Goal: Check status: Check status

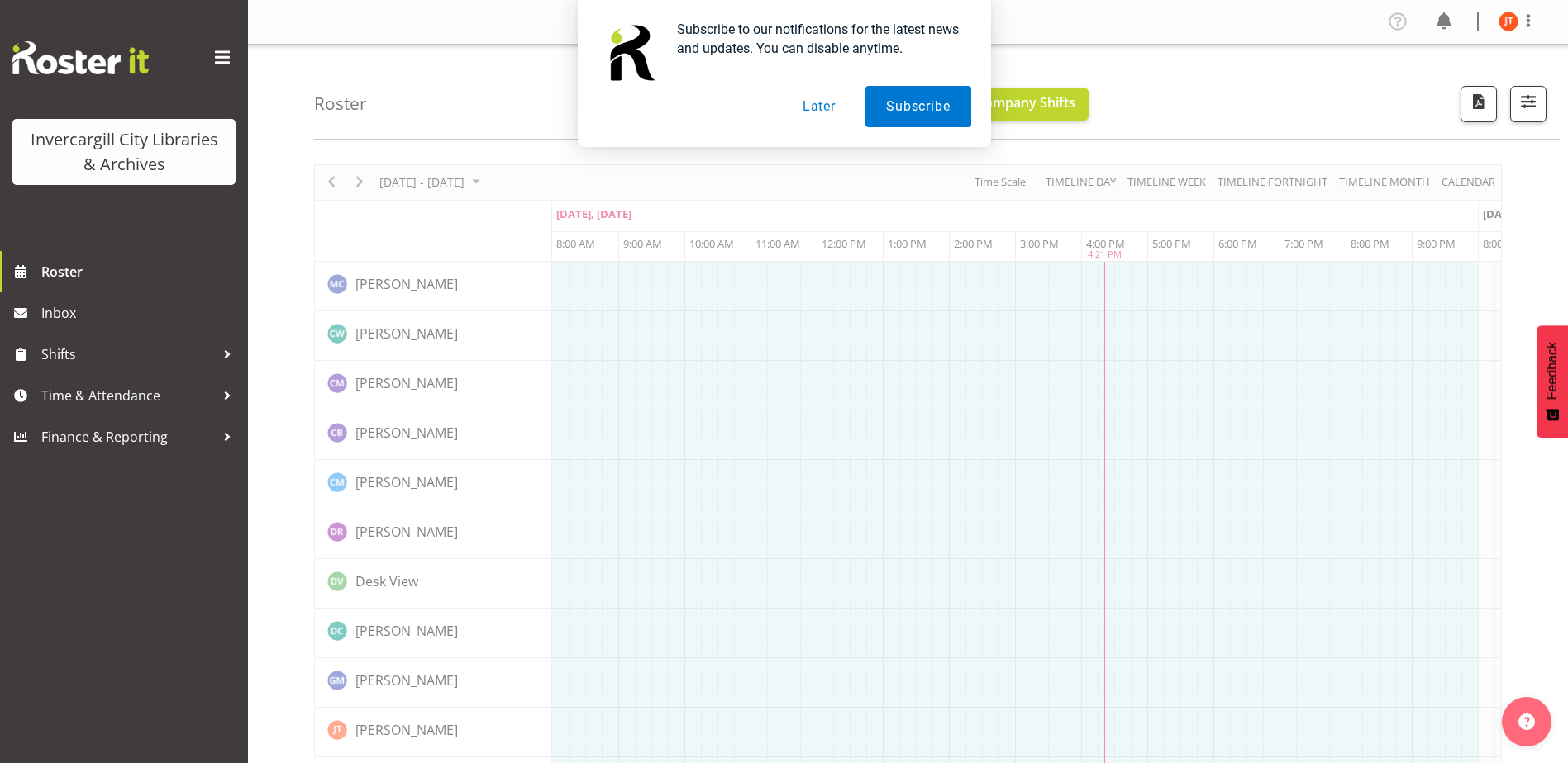
click at [823, 107] on button "Later" at bounding box center [818, 107] width 74 height 41
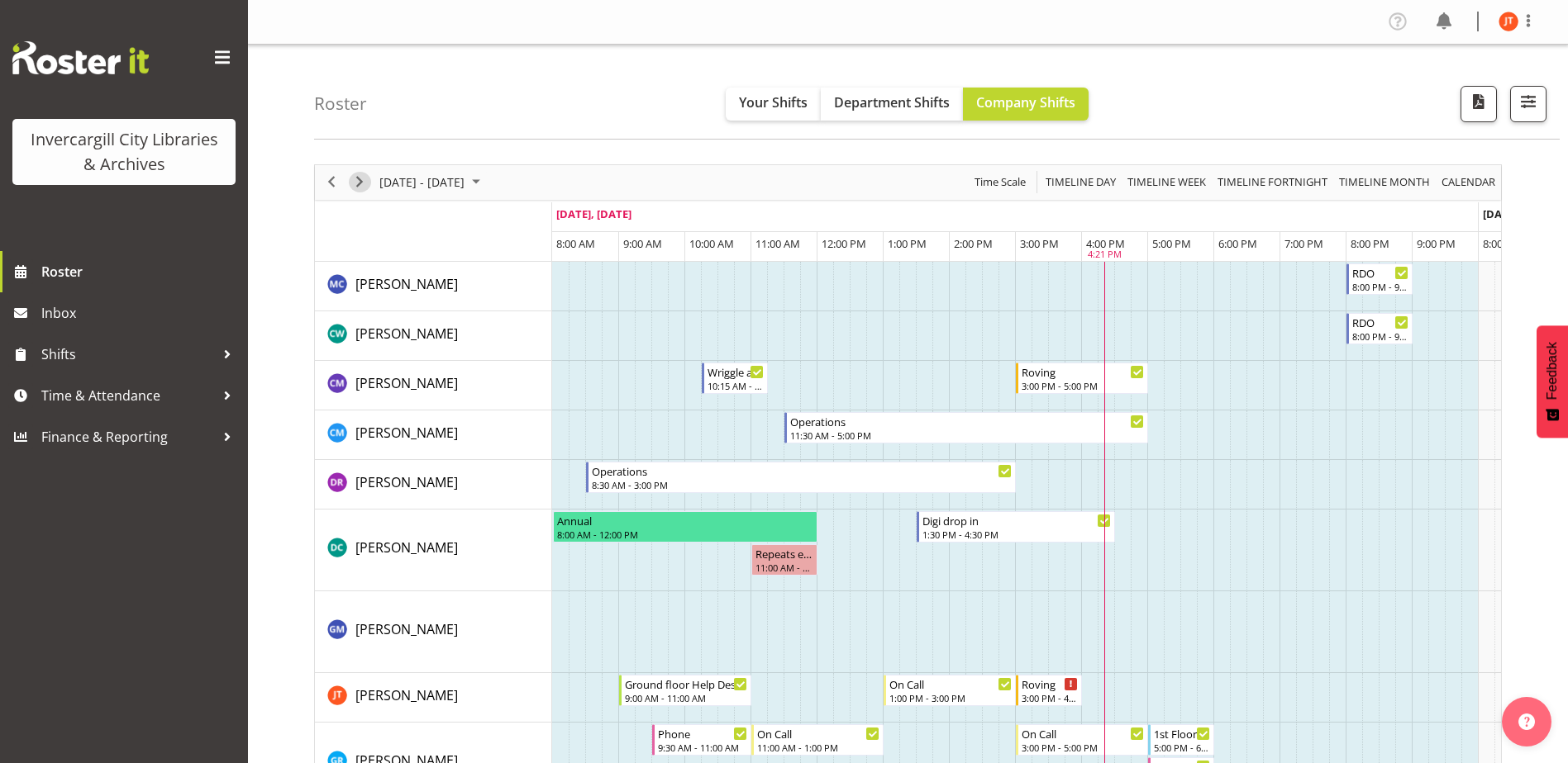
click at [360, 176] on span "Next" at bounding box center [359, 182] width 20 height 21
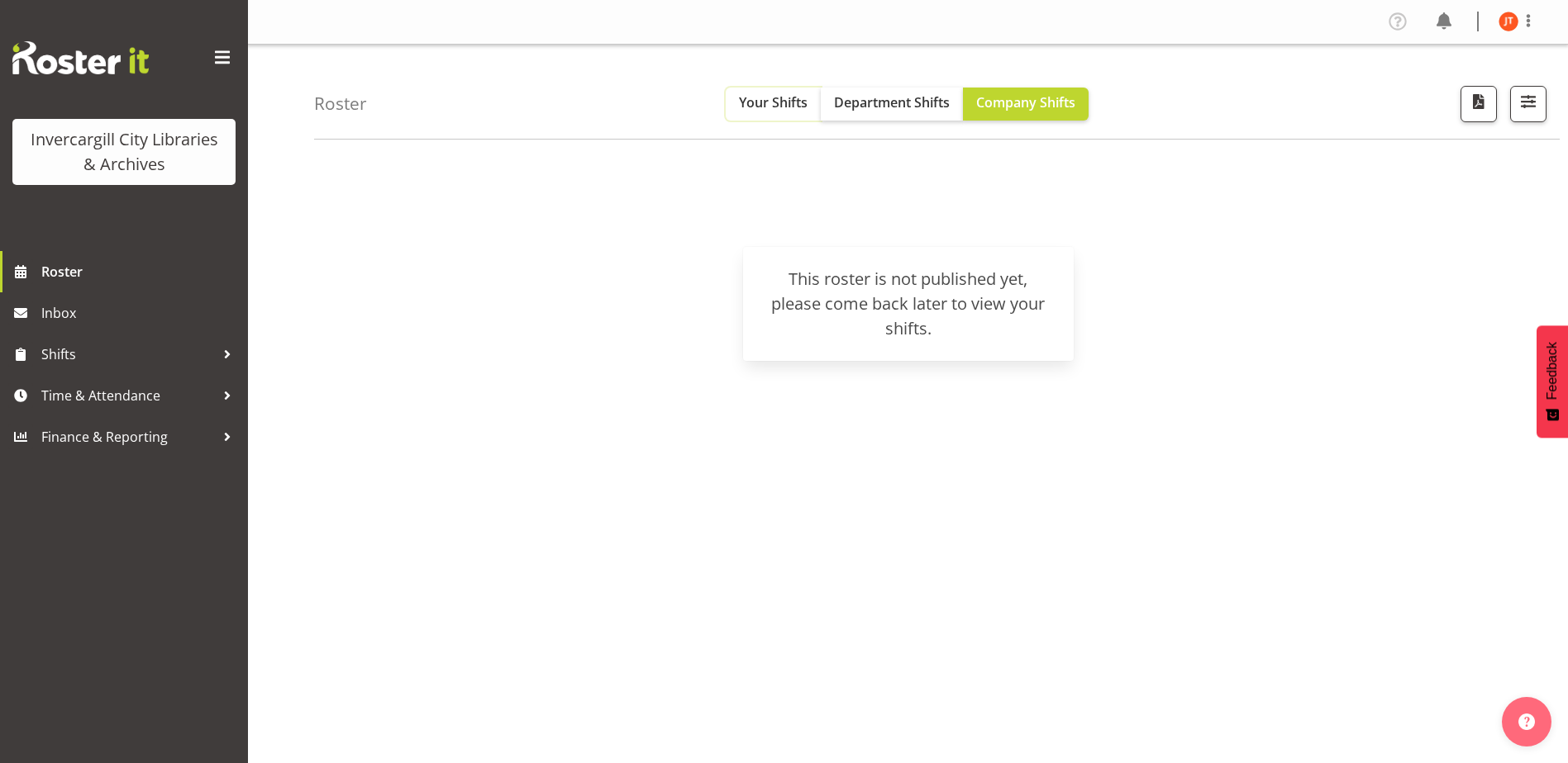
click at [763, 99] on span "Your Shifts" at bounding box center [773, 102] width 69 height 18
click at [908, 104] on span "Department Shifts" at bounding box center [892, 102] width 116 height 18
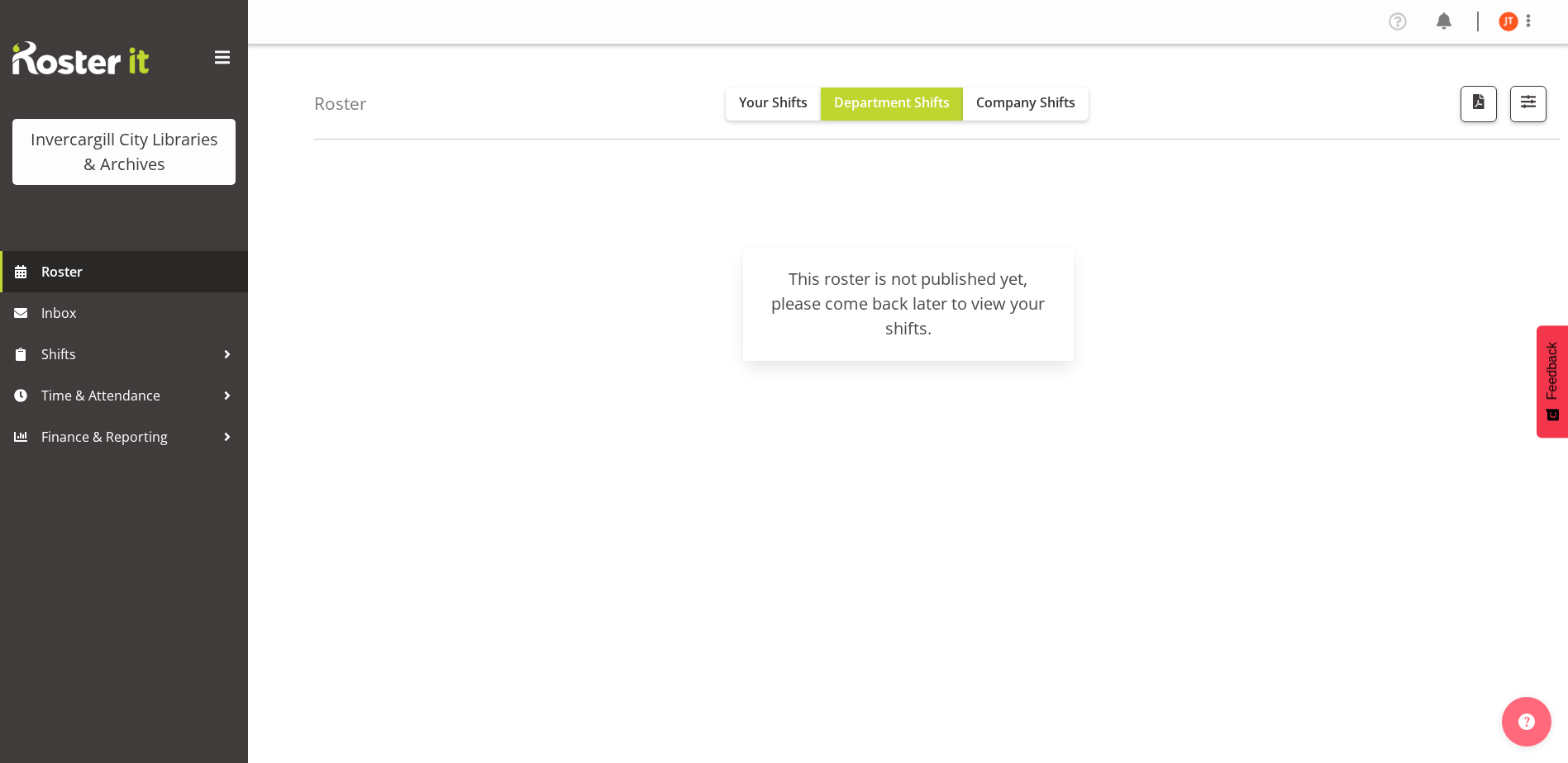
click at [69, 272] on span "Roster" at bounding box center [140, 272] width 198 height 25
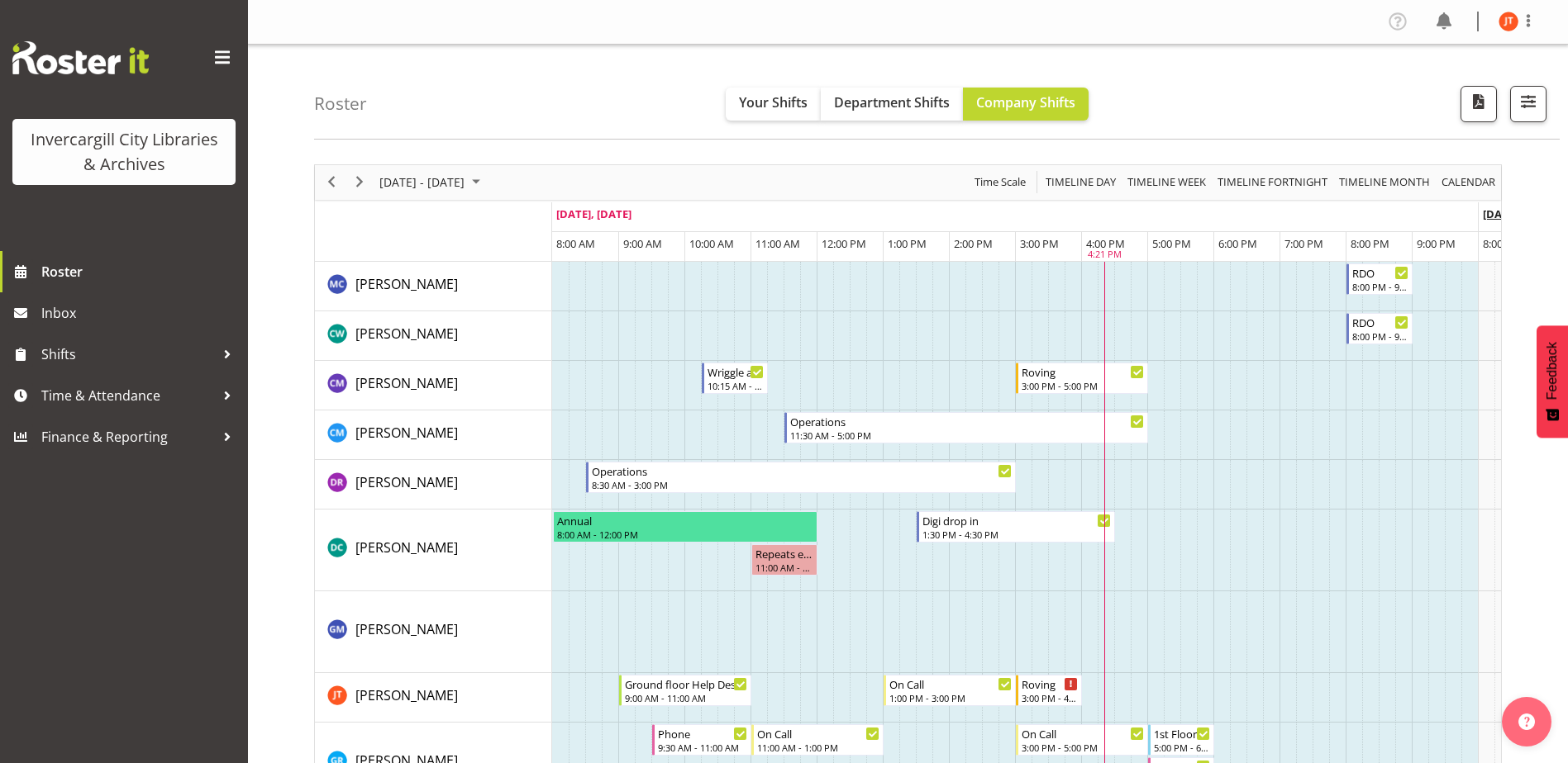
click at [1493, 217] on span "[DATE], [DATE]" at bounding box center [1521, 214] width 75 height 15
click at [486, 179] on span "September 2025" at bounding box center [476, 182] width 20 height 21
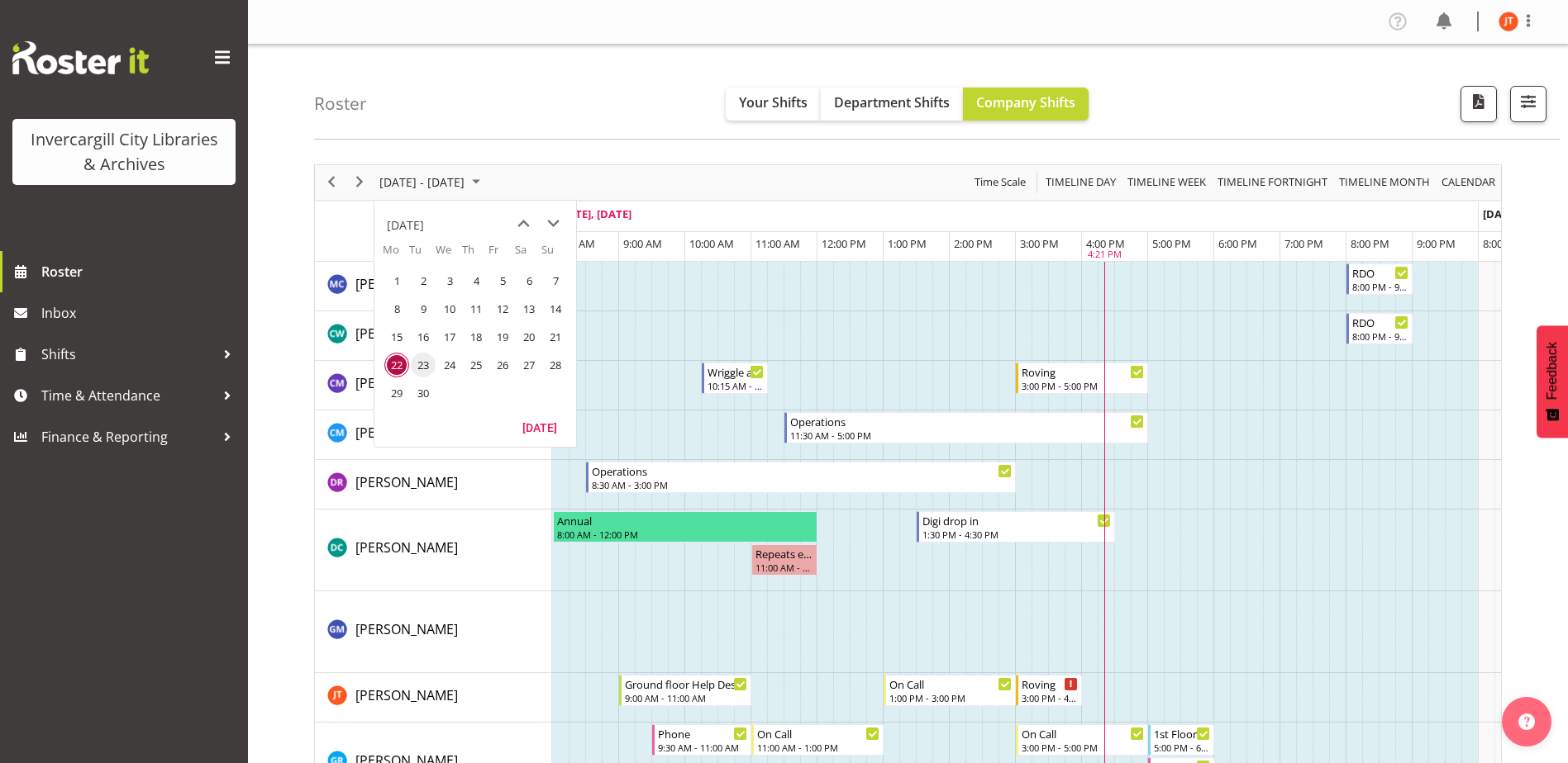
click at [420, 367] on span "23" at bounding box center [423, 365] width 25 height 25
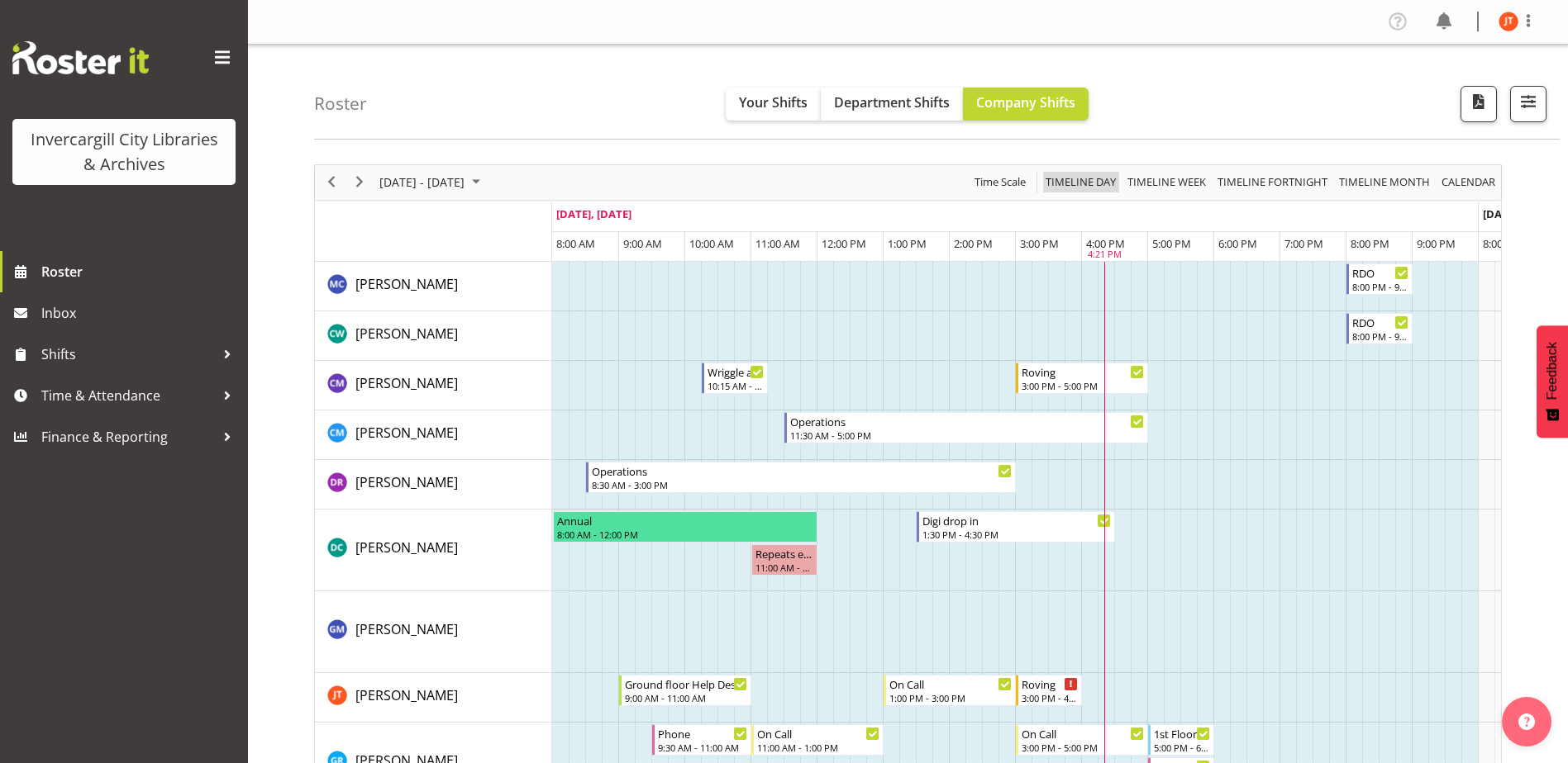
click at [1080, 183] on span "Timeline Day" at bounding box center [1081, 182] width 73 height 21
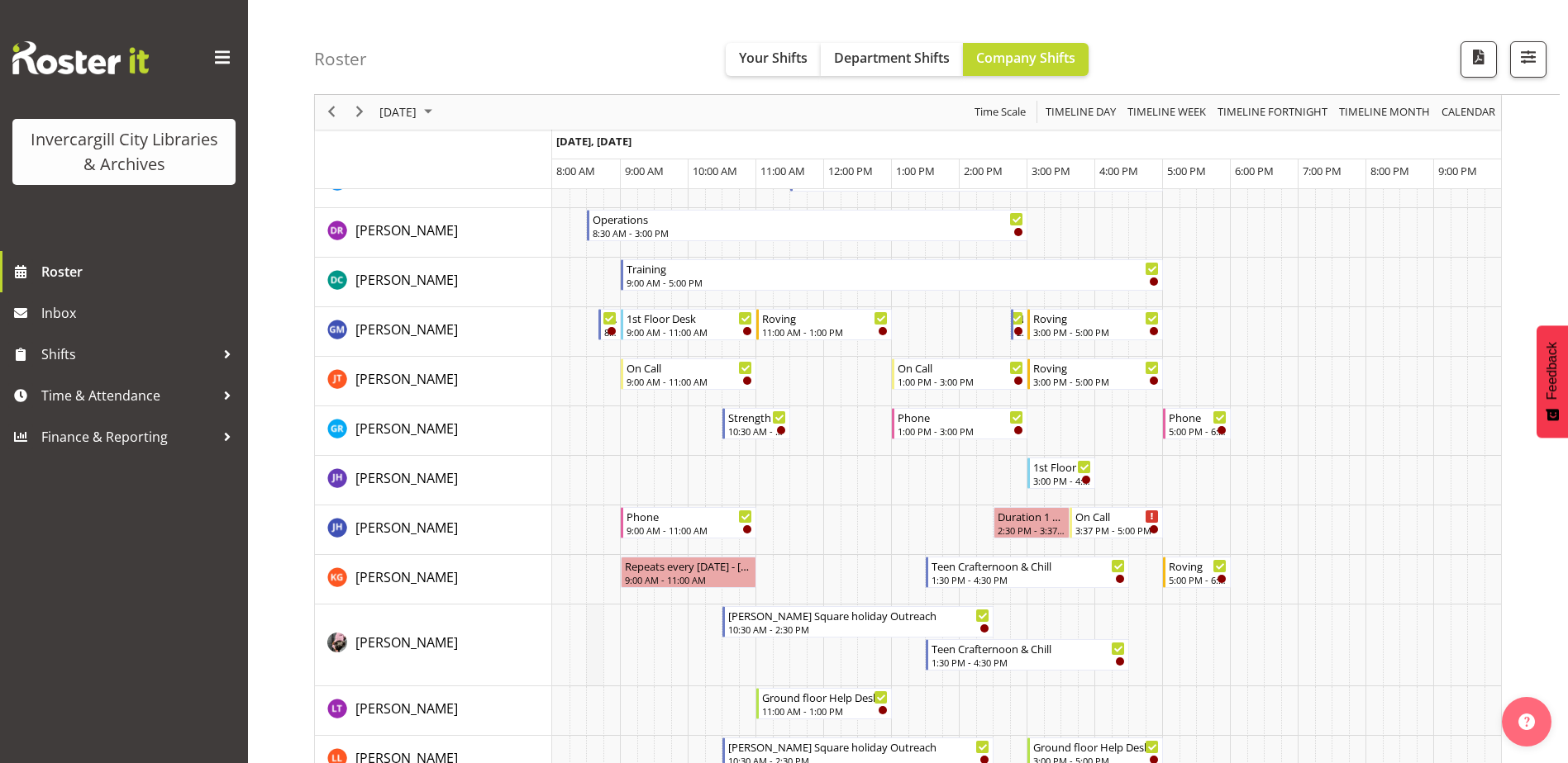
scroll to position [248, 0]
